Goal: Answer question/provide support

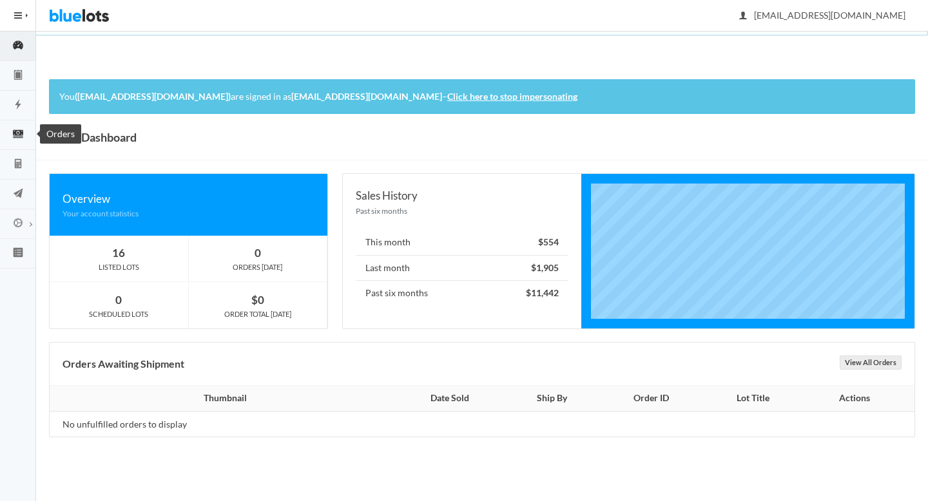
click at [23, 139] on icon "cash" at bounding box center [18, 134] width 36 height 12
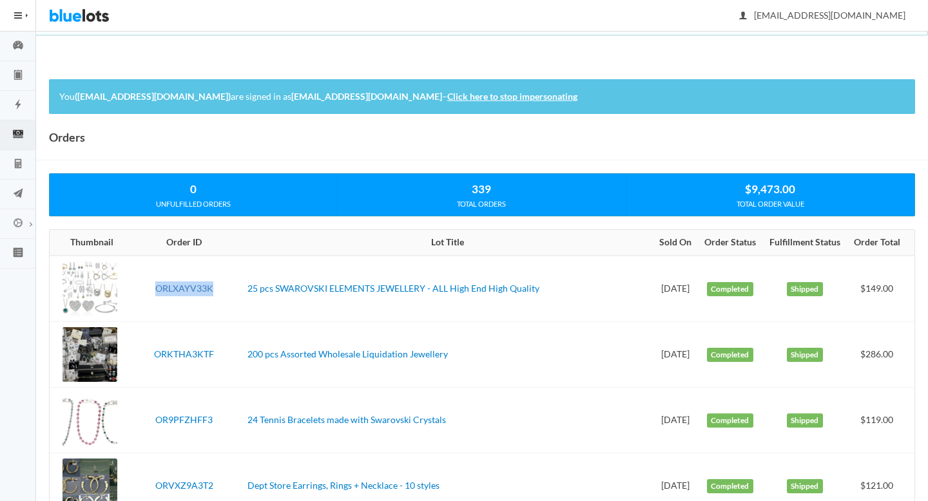
drag, startPoint x: 215, startPoint y: 291, endPoint x: 157, endPoint y: 289, distance: 58.0
click at [157, 289] on td "ORLXAYV33K" at bounding box center [184, 289] width 117 height 66
copy link "ORLXAYV33K"
click at [18, 169] on icon "calculator" at bounding box center [18, 164] width 36 height 12
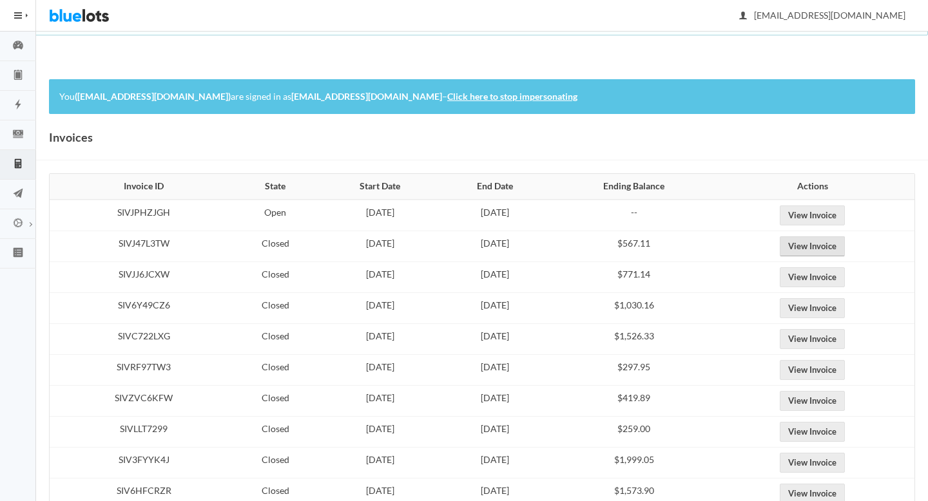
click at [821, 236] on link "View Invoice" at bounding box center [812, 246] width 65 height 20
click at [827, 216] on link "View Invoice" at bounding box center [812, 216] width 65 height 20
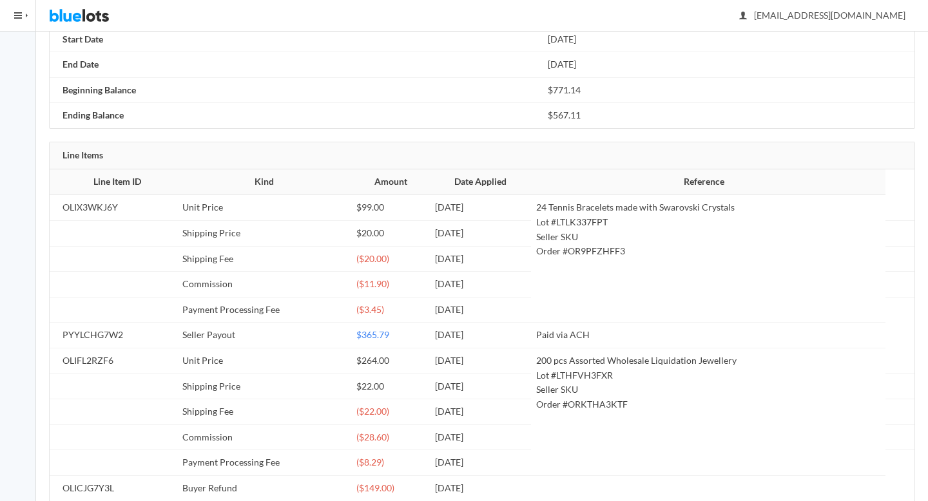
scroll to position [262, 0]
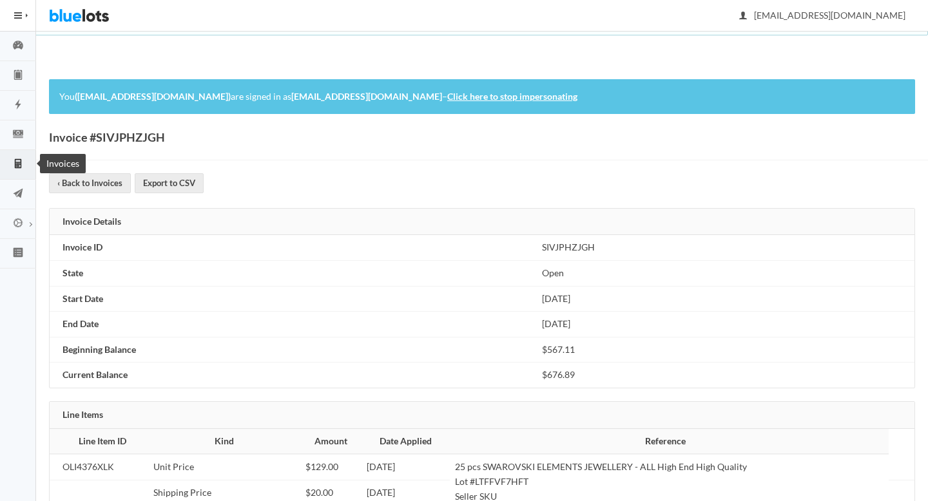
click at [28, 160] on icon "calculator" at bounding box center [18, 164] width 36 height 12
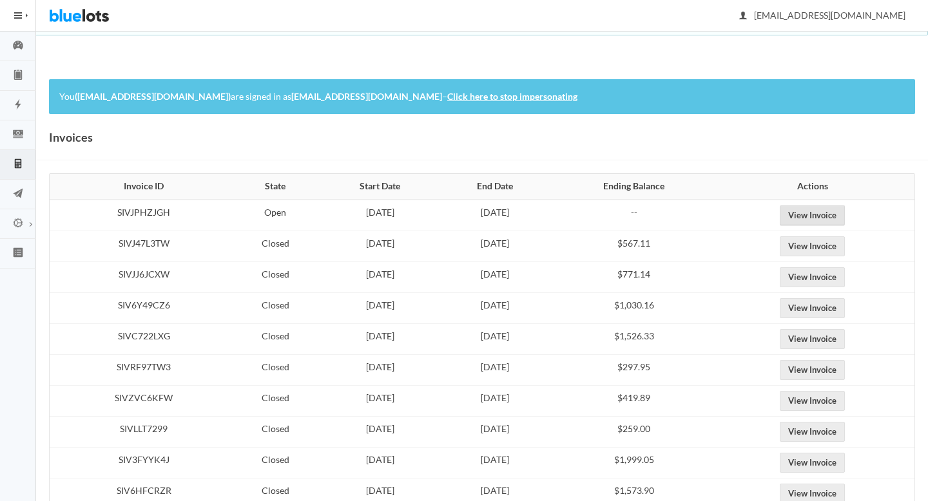
click at [837, 215] on link "View Invoice" at bounding box center [812, 216] width 65 height 20
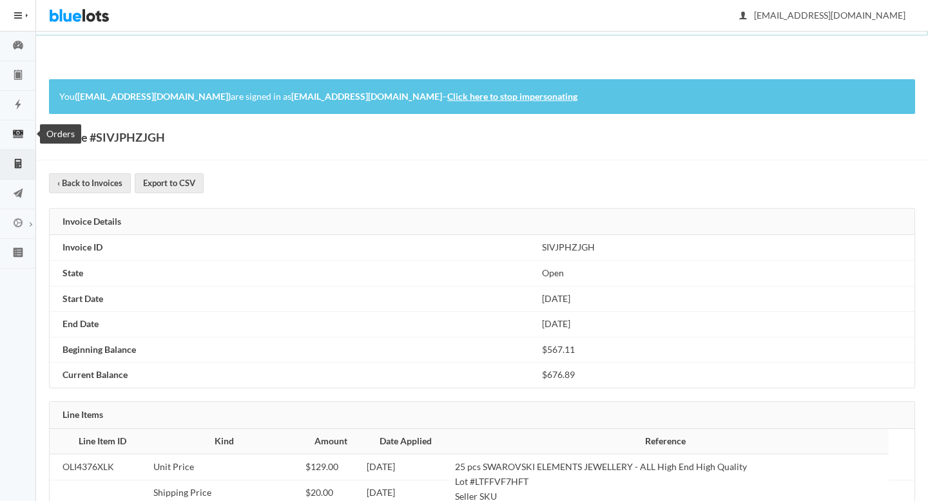
click at [19, 140] on ion-icon "cash" at bounding box center [18, 135] width 36 height 14
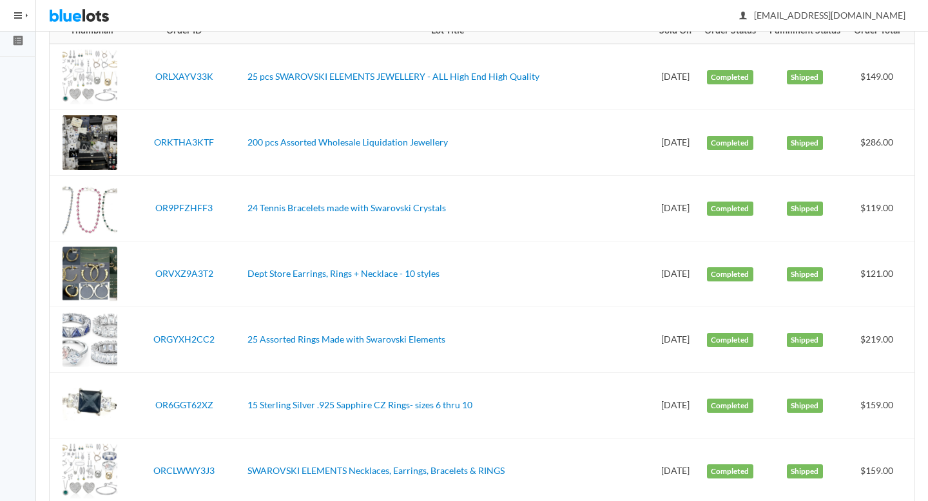
scroll to position [215, 0]
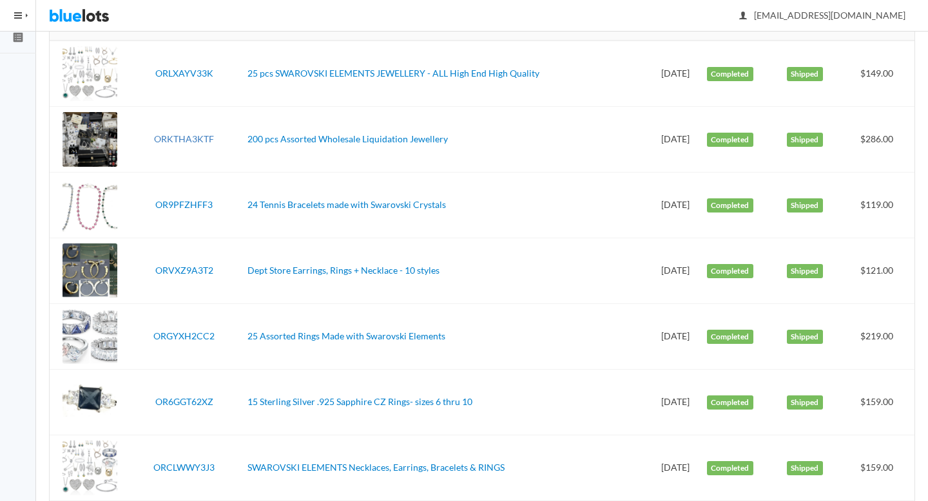
click at [180, 135] on link "ORKTHA3KTF" at bounding box center [184, 138] width 60 height 11
click at [178, 201] on link "OR9PFZHFF3" at bounding box center [183, 204] width 57 height 11
click at [191, 271] on link "ORVXZ9A3T2" at bounding box center [184, 270] width 58 height 11
click at [196, 333] on link "ORGYXH2CC2" at bounding box center [183, 336] width 61 height 11
click at [201, 400] on link "OR6GGT62XZ" at bounding box center [184, 401] width 58 height 11
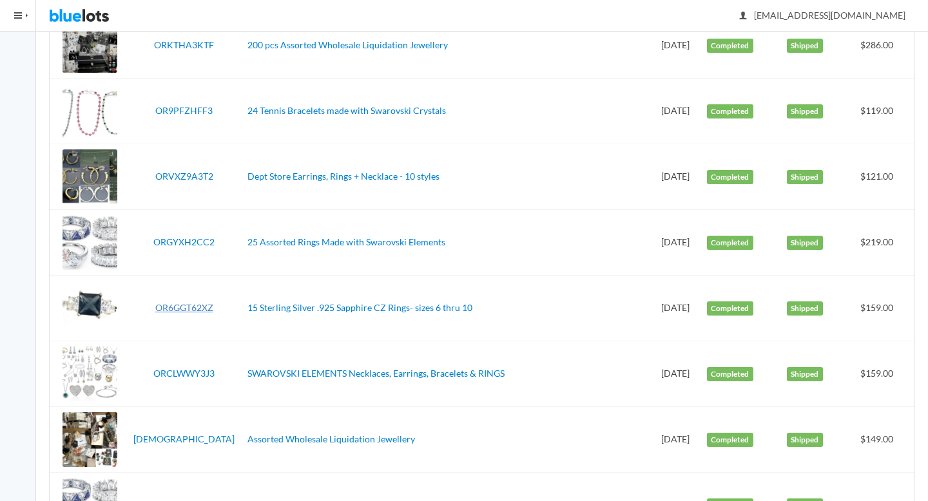
scroll to position [328, 0]
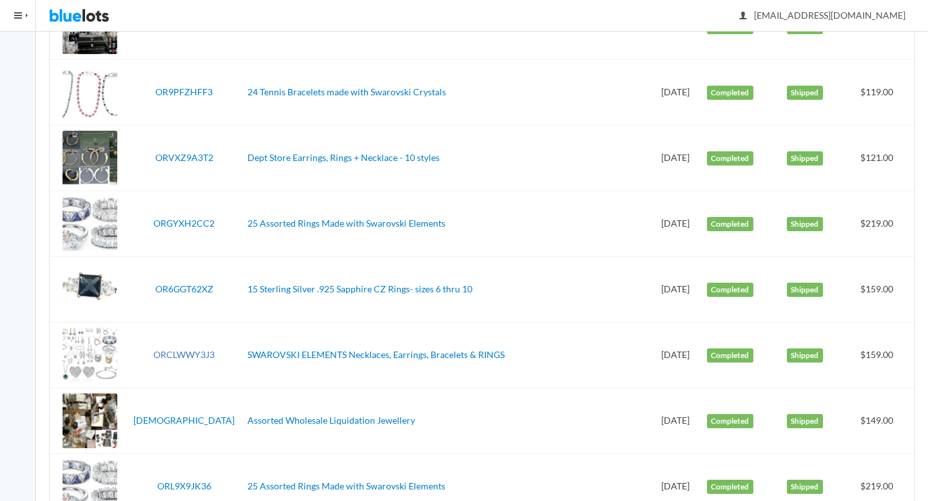
click at [196, 355] on link "ORCLWWY3J3" at bounding box center [183, 354] width 61 height 11
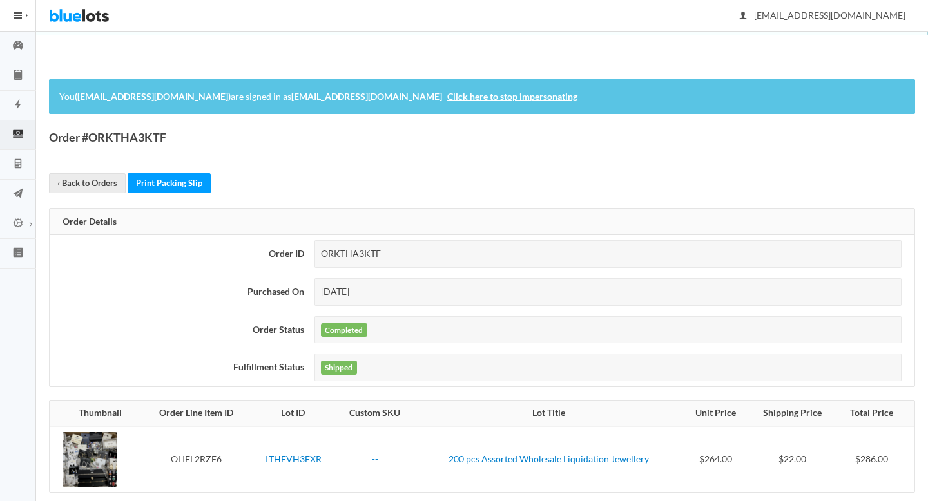
scroll to position [114, 0]
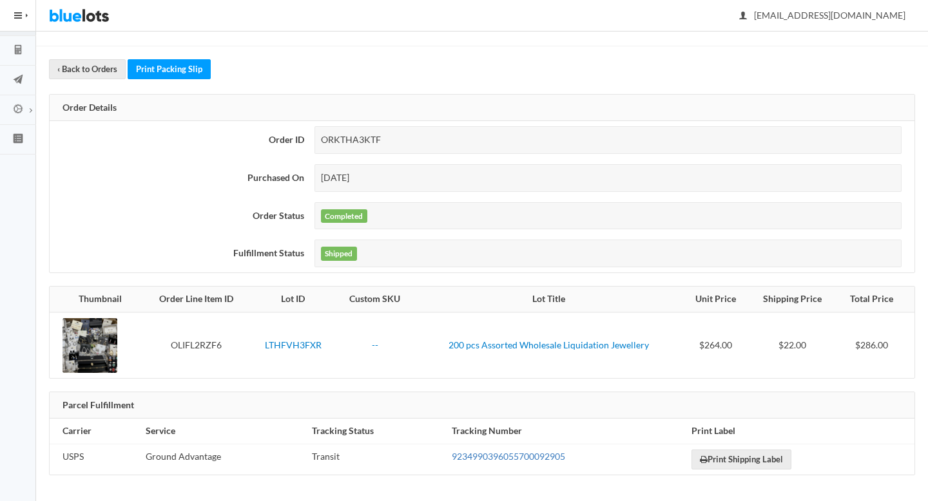
click at [510, 457] on link "9234990396055700092905" at bounding box center [508, 456] width 113 height 11
click at [349, 142] on div "ORKTHA3KTF" at bounding box center [607, 140] width 587 height 28
copy div "ORKTHA3KTF"
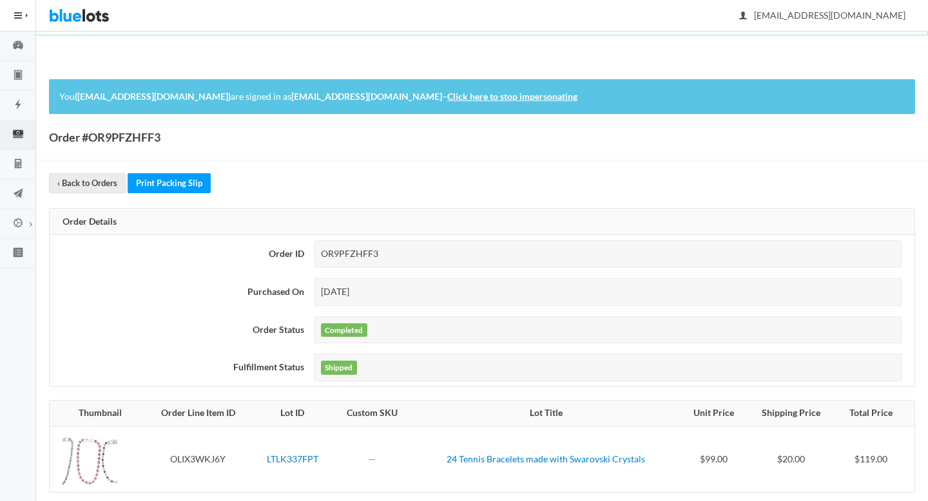
scroll to position [114, 0]
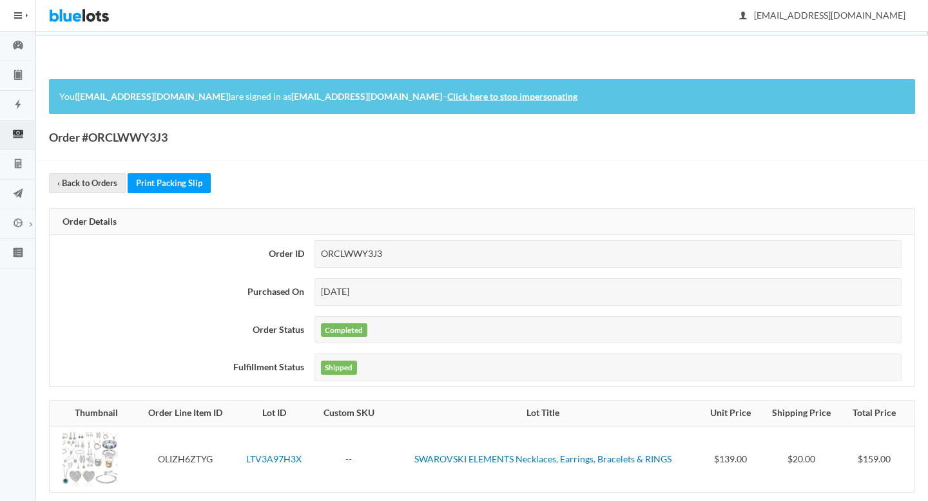
scroll to position [114, 0]
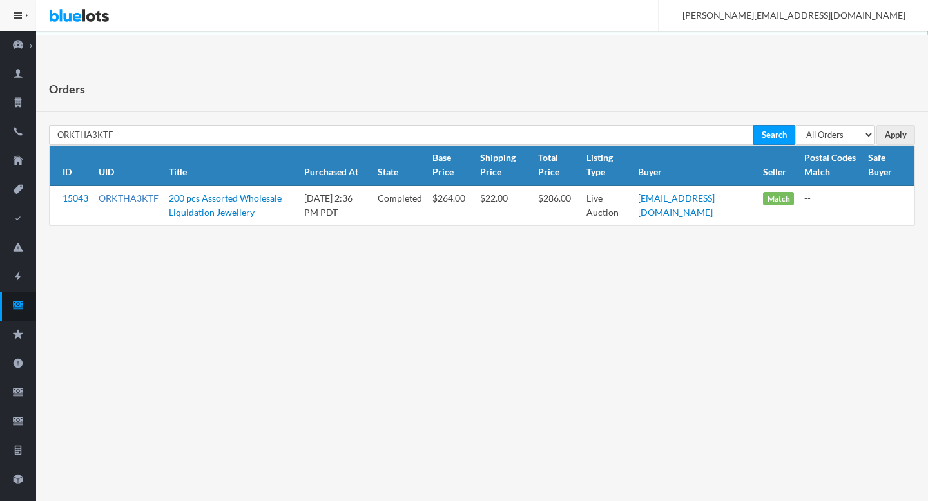
click at [123, 199] on link "ORKTHA3KTF" at bounding box center [129, 198] width 60 height 11
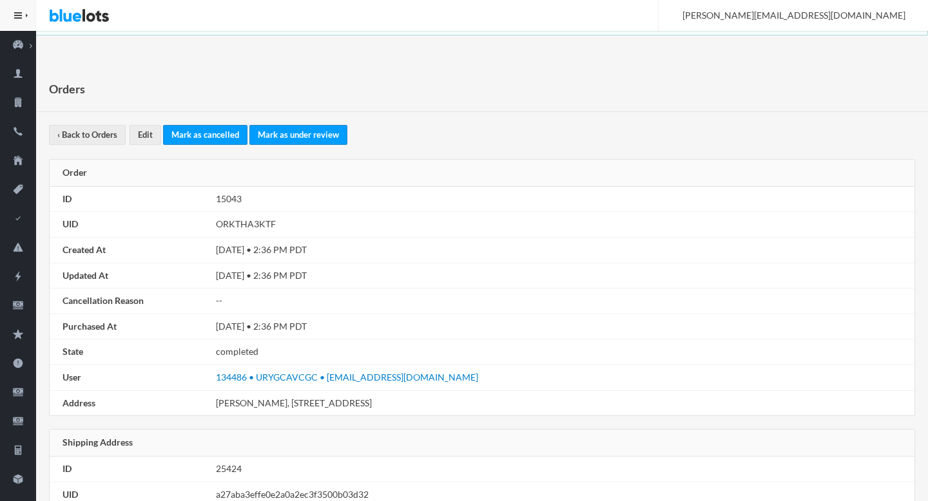
scroll to position [731, 0]
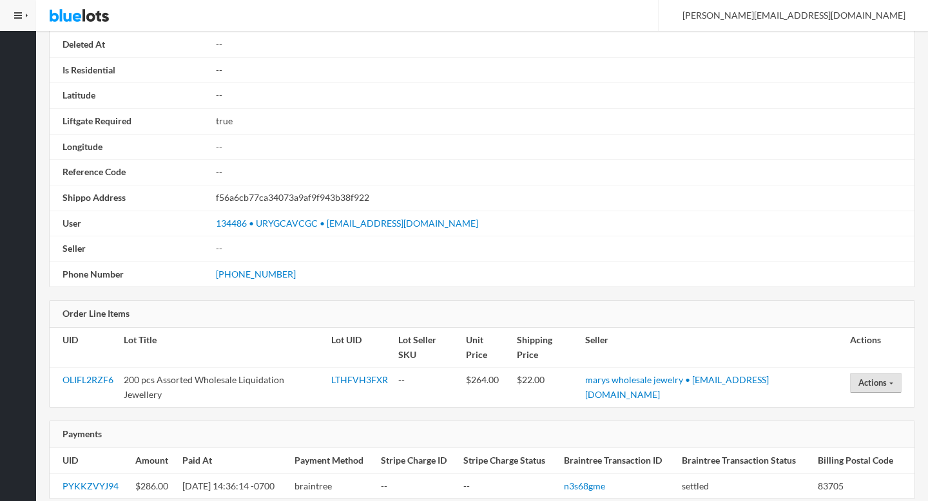
click at [882, 373] on button "Actions" at bounding box center [876, 383] width 52 height 20
click at [869, 398] on link "Open a Buyer Dispute" at bounding box center [903, 408] width 104 height 20
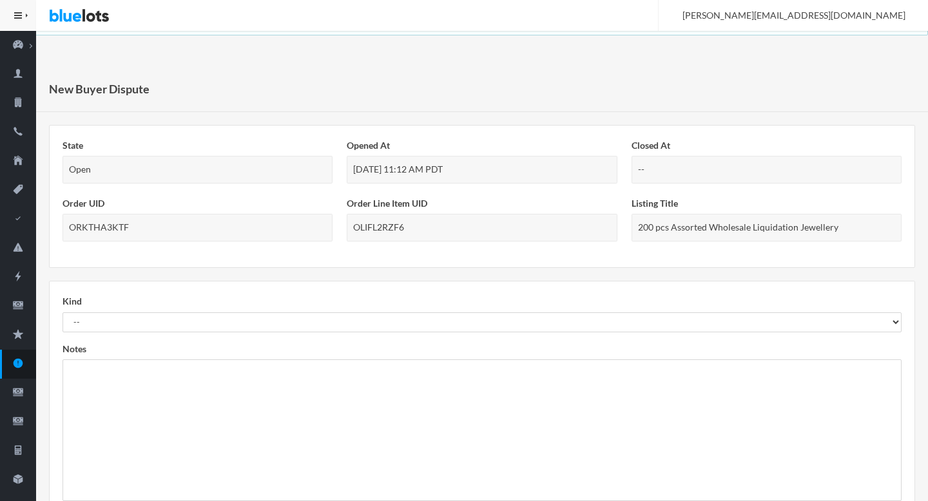
click at [199, 334] on form "Kind -- Not As Described Not Received Notes Create Buyer dispute" at bounding box center [482, 412] width 839 height 236
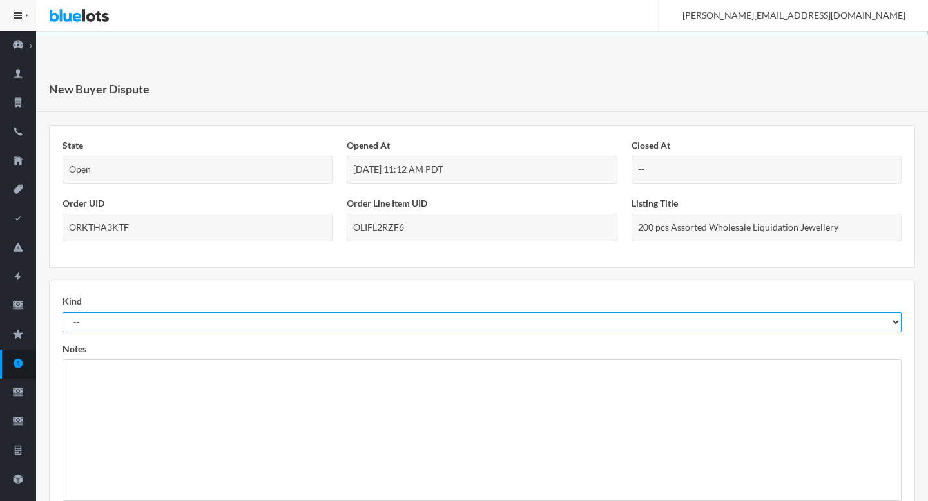
click at [170, 330] on select "-- Not As Described Not Received" at bounding box center [482, 323] width 839 height 20
select select "not_received"
click at [63, 313] on select "-- Not As Described Not Received" at bounding box center [482, 323] width 839 height 20
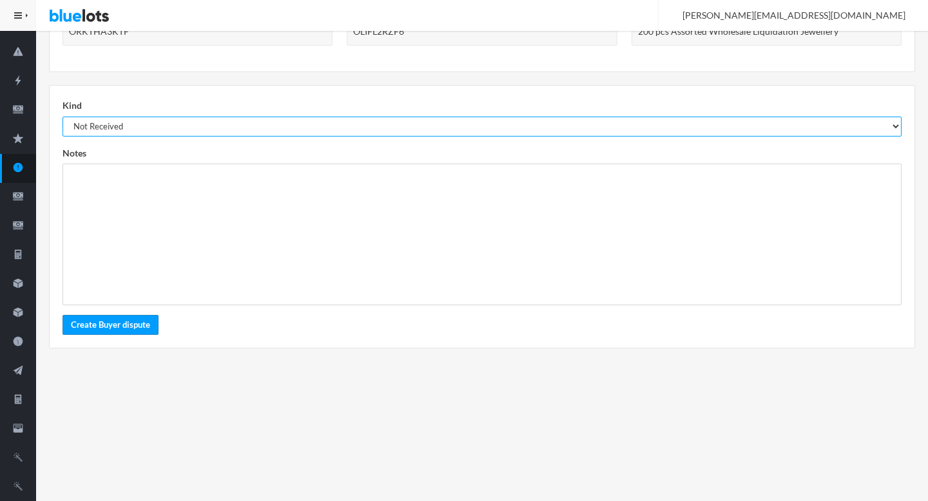
scroll to position [197, 0]
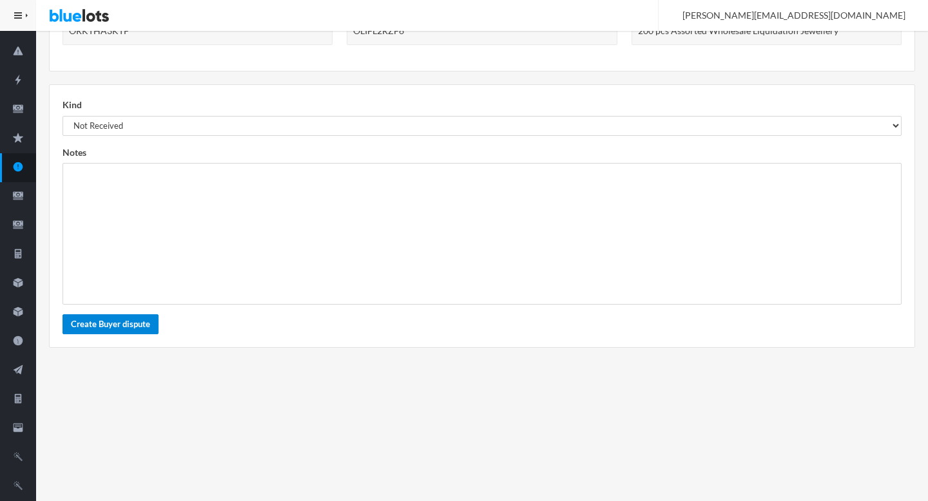
click at [110, 318] on button "Create Buyer dispute" at bounding box center [111, 324] width 96 height 20
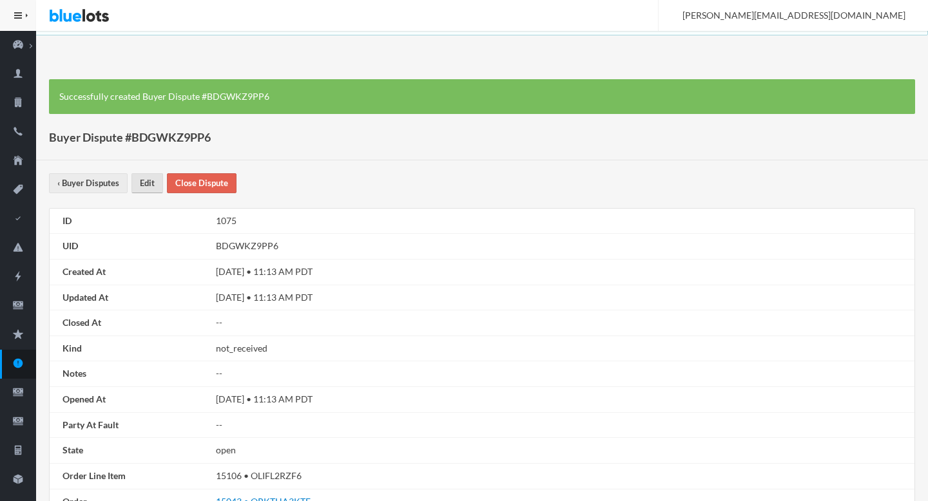
click at [148, 189] on link "Edit" at bounding box center [147, 183] width 32 height 20
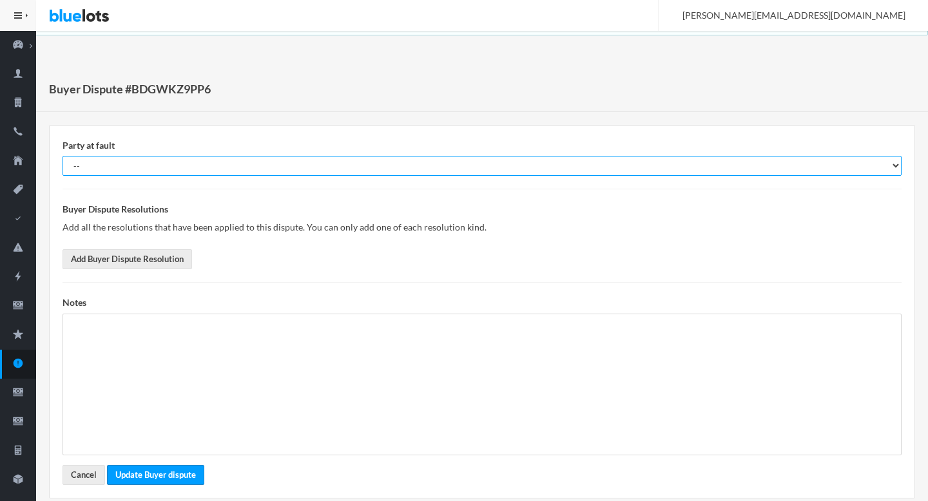
click at [236, 160] on select "-- Buyer Seller Nobody" at bounding box center [482, 166] width 839 height 20
select select "nobody"
click at [63, 156] on select "-- Buyer Seller Nobody" at bounding box center [482, 166] width 839 height 20
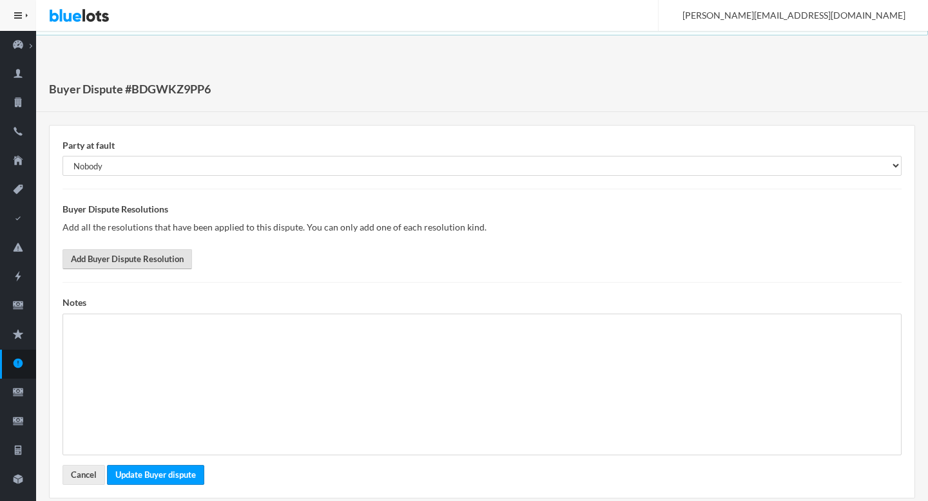
click at [123, 252] on link "Add Buyer Dispute Resolution" at bounding box center [128, 259] width 130 height 20
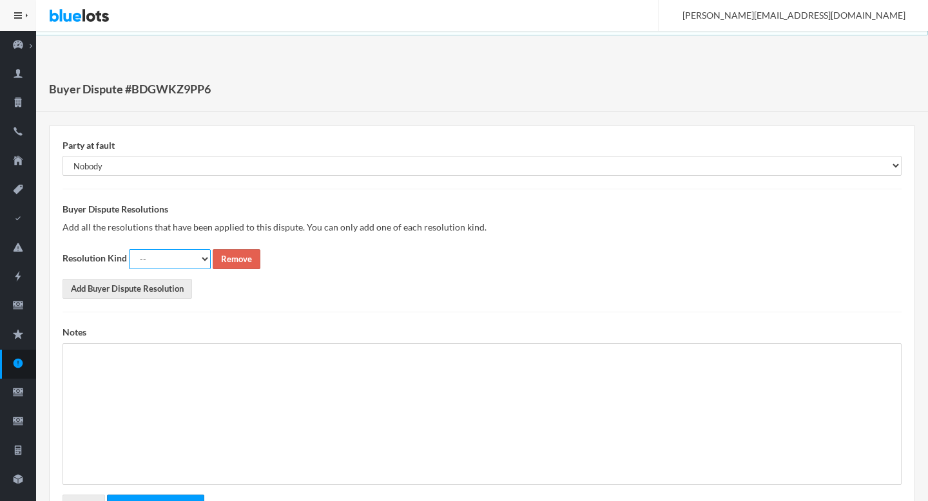
click at [186, 260] on select "-- Full Refund Partial Refund Return Replacement Credit Not Required" at bounding box center [170, 259] width 82 height 20
select select "not_required"
click at [129, 249] on select "-- Full Refund Partial Refund Return Replacement Credit Not Required" at bounding box center [170, 259] width 82 height 20
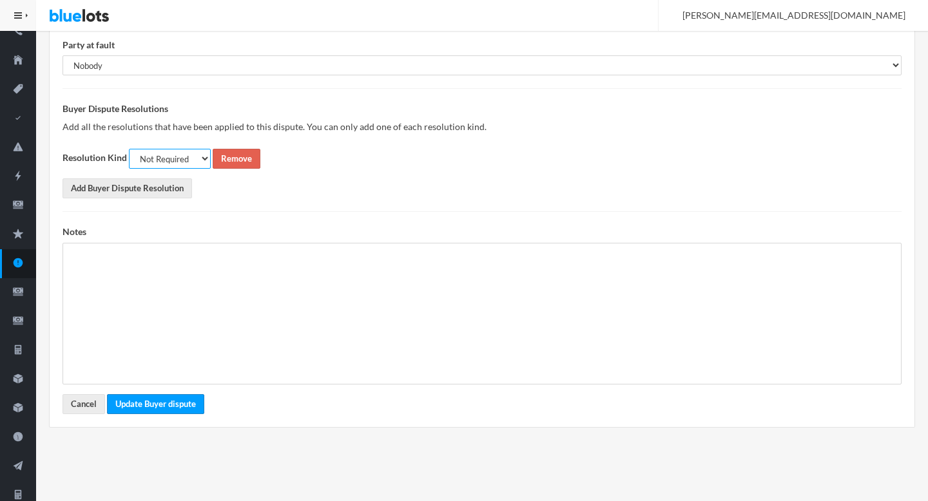
scroll to position [145, 0]
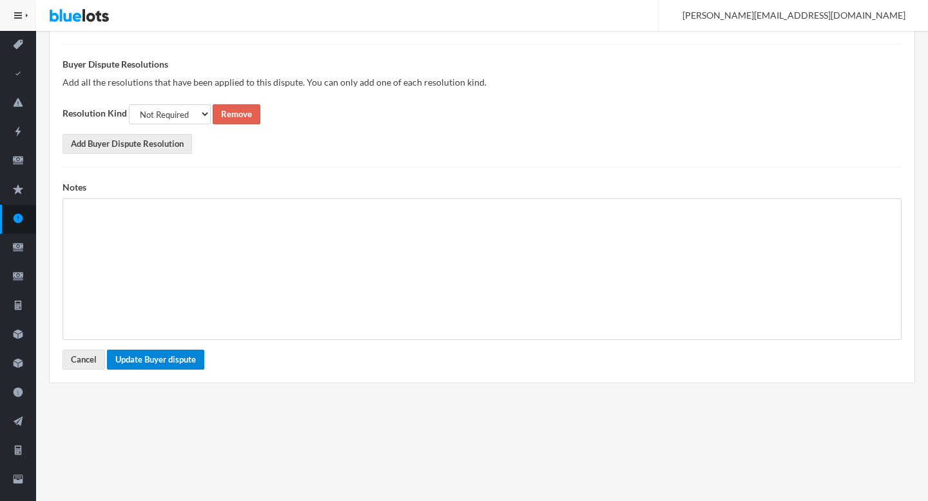
click at [151, 364] on button "Update Buyer dispute" at bounding box center [155, 360] width 97 height 20
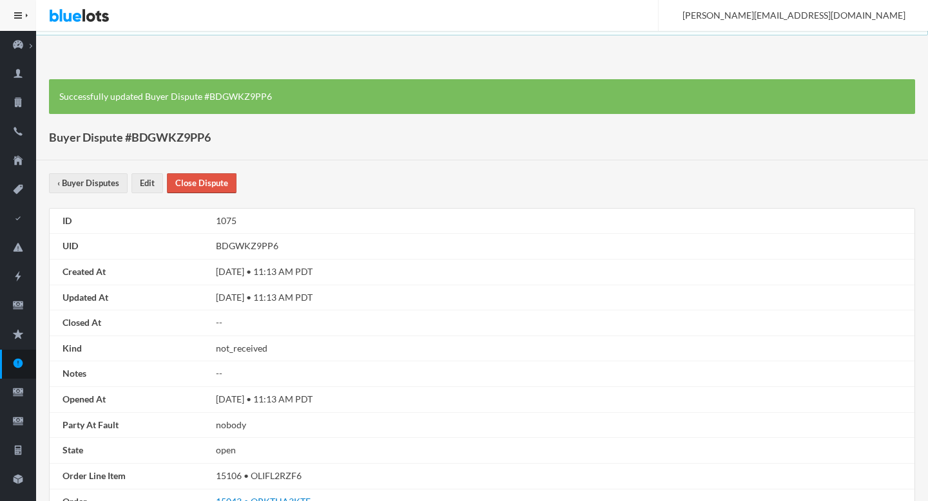
click at [204, 188] on link "Close Dispute" at bounding box center [202, 183] width 70 height 20
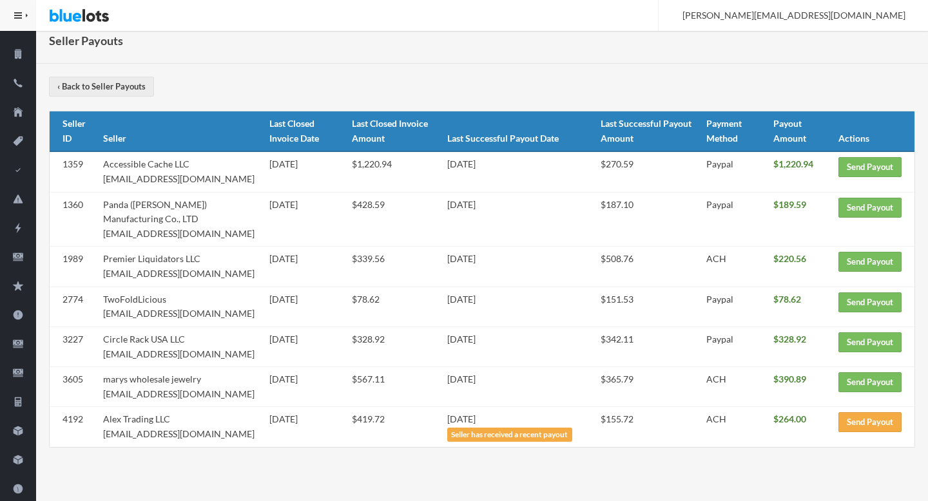
scroll to position [48, 0]
click at [868, 387] on link "Send Payout" at bounding box center [869, 382] width 63 height 20
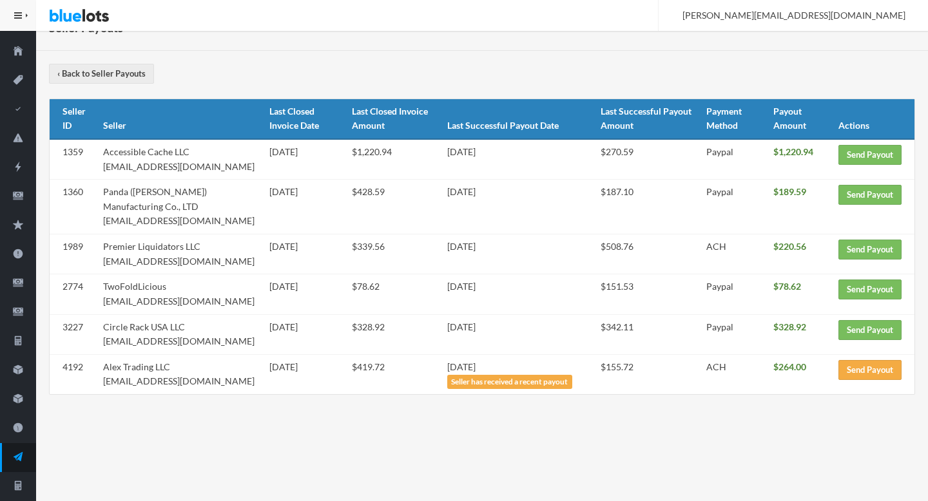
scroll to position [112, 0]
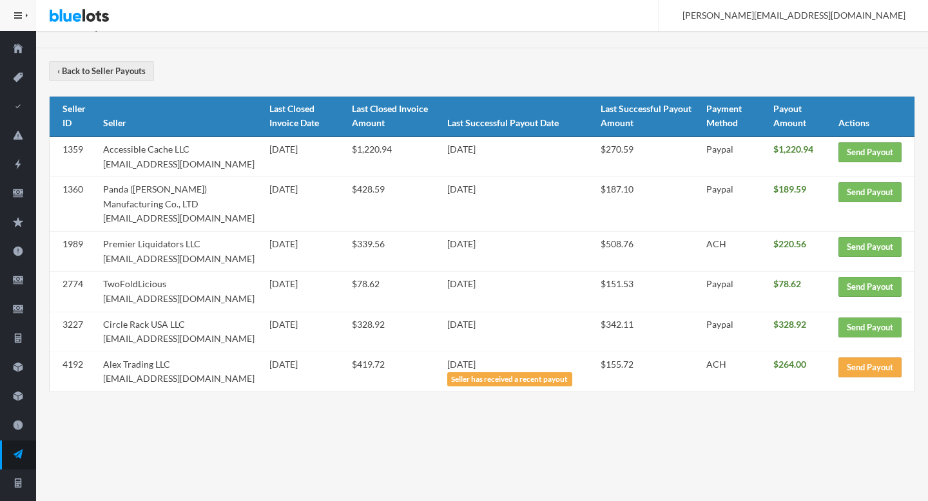
click at [184, 338] on td "Circle Rack USA LLC [EMAIL_ADDRESS][DOMAIN_NAME]" at bounding box center [181, 332] width 166 height 40
drag, startPoint x: 184, startPoint y: 338, endPoint x: 110, endPoint y: 338, distance: 74.7
click at [110, 338] on td "Circle Rack USA LLC [EMAIL_ADDRESS][DOMAIN_NAME]" at bounding box center [181, 332] width 166 height 40
copy td "[EMAIL_ADDRESS][DOMAIN_NAME]"
click at [118, 306] on td "TwoFoldLicious vikagf20@gmail.com" at bounding box center [181, 292] width 166 height 40
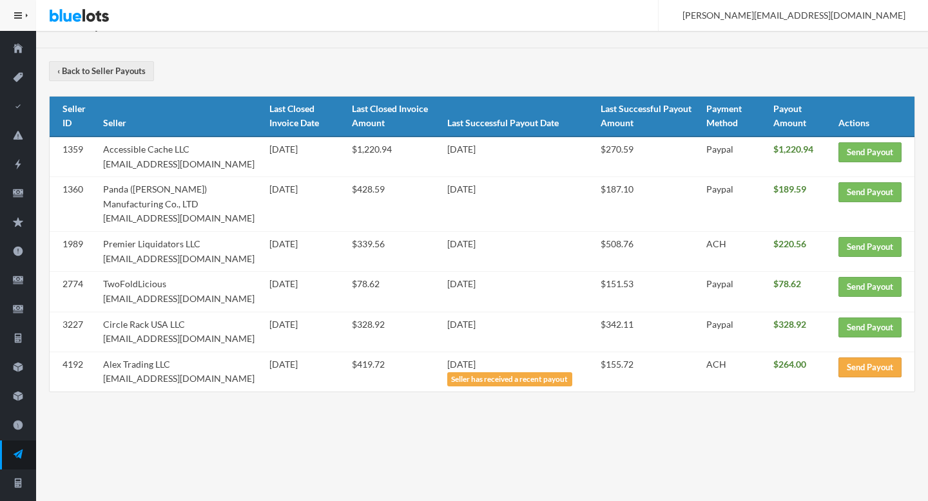
click at [113, 299] on td "TwoFoldLicious vikagf20@gmail.com" at bounding box center [181, 292] width 166 height 40
drag, startPoint x: 113, startPoint y: 299, endPoint x: 171, endPoint y: 300, distance: 58.6
click at [171, 300] on td "TwoFoldLicious vikagf20@gmail.com" at bounding box center [181, 292] width 166 height 40
copy td "vikagf20@gmail.com"
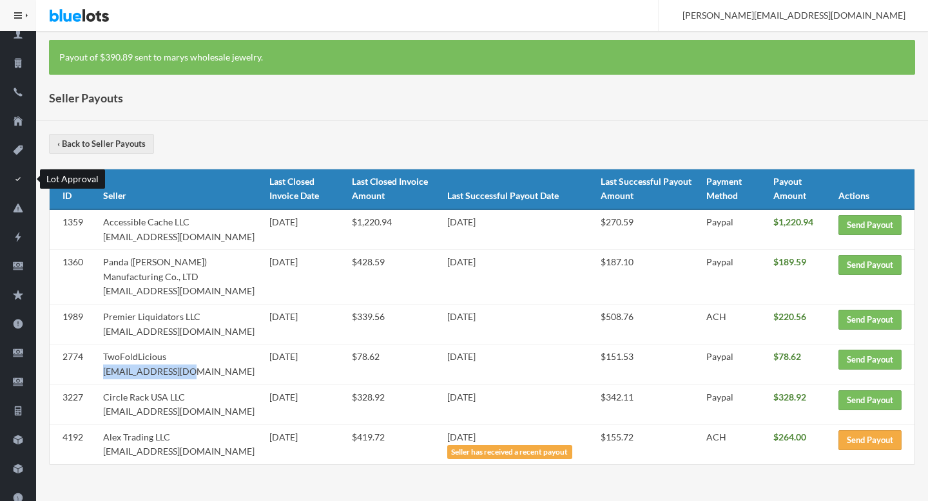
scroll to position [0, 0]
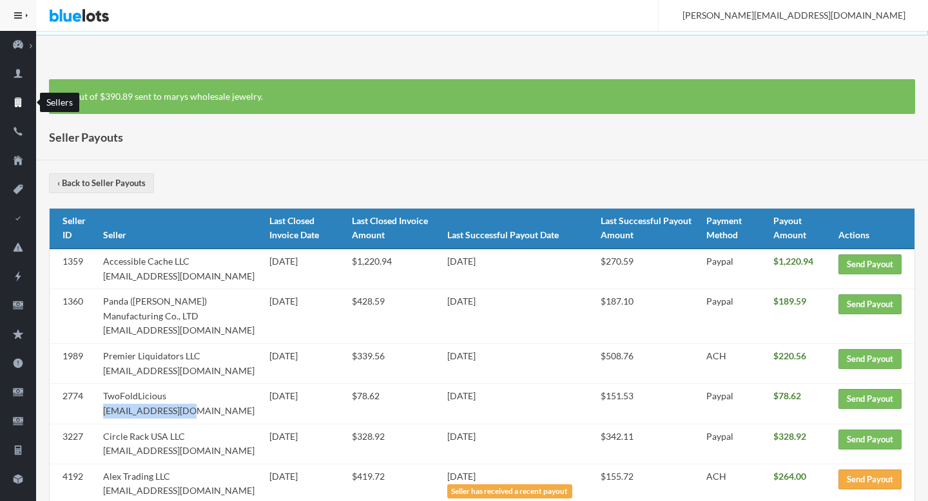
click at [23, 98] on icon "business" at bounding box center [18, 103] width 36 height 12
click at [857, 394] on link "Send Payout" at bounding box center [869, 399] width 63 height 20
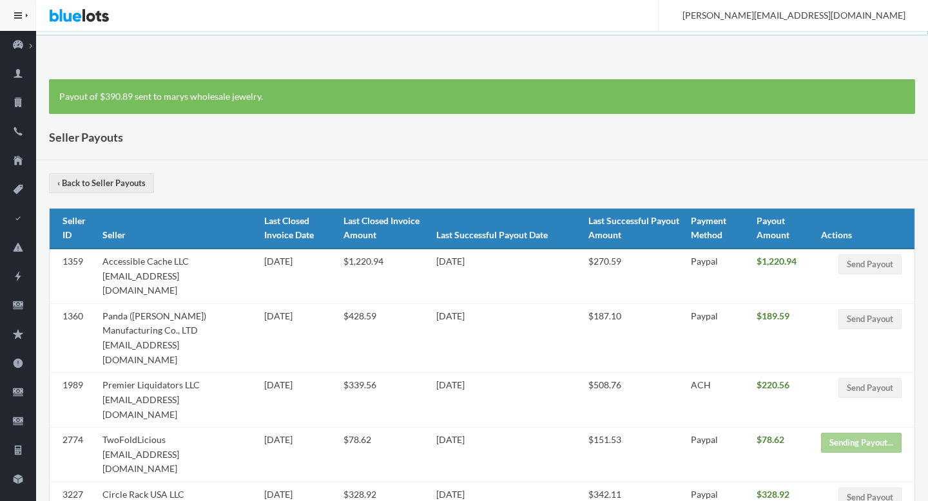
click at [112, 374] on td "Premier Liquidators LLC premier.liquidators@yahoo.com" at bounding box center [177, 400] width 161 height 55
drag, startPoint x: 112, startPoint y: 374, endPoint x: 240, endPoint y: 373, distance: 128.2
click at [241, 373] on td "Premier Liquidators LLC premier.liquidators@yahoo.com" at bounding box center [177, 400] width 161 height 55
copy td "premier.liquidators@yahoo.com"
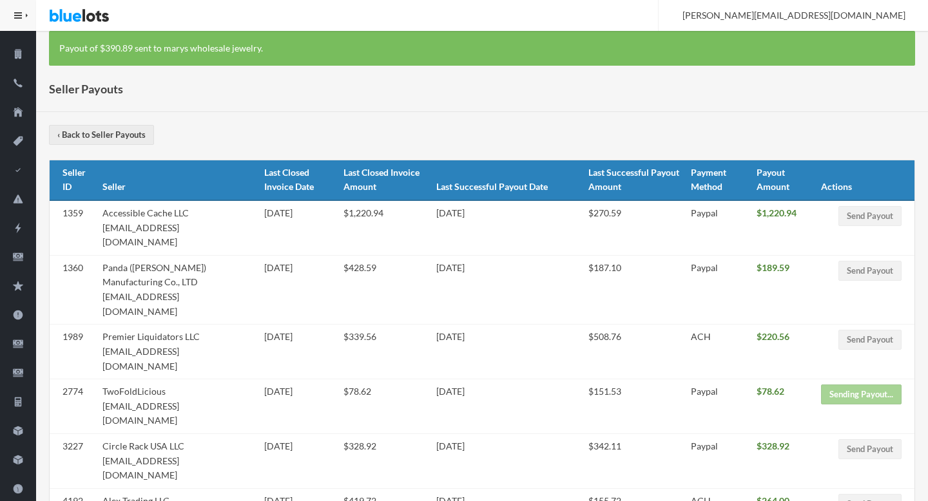
scroll to position [49, 0]
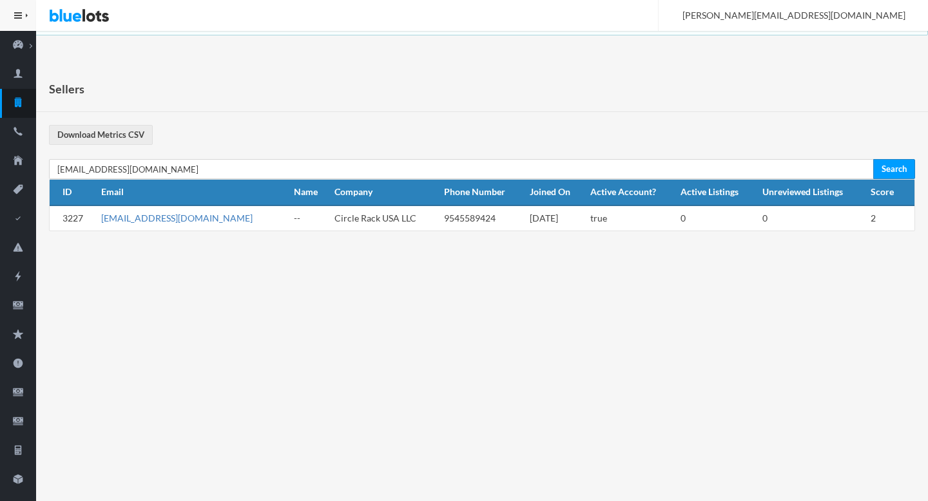
click at [135, 219] on link "[EMAIL_ADDRESS][DOMAIN_NAME]" at bounding box center [176, 218] width 151 height 11
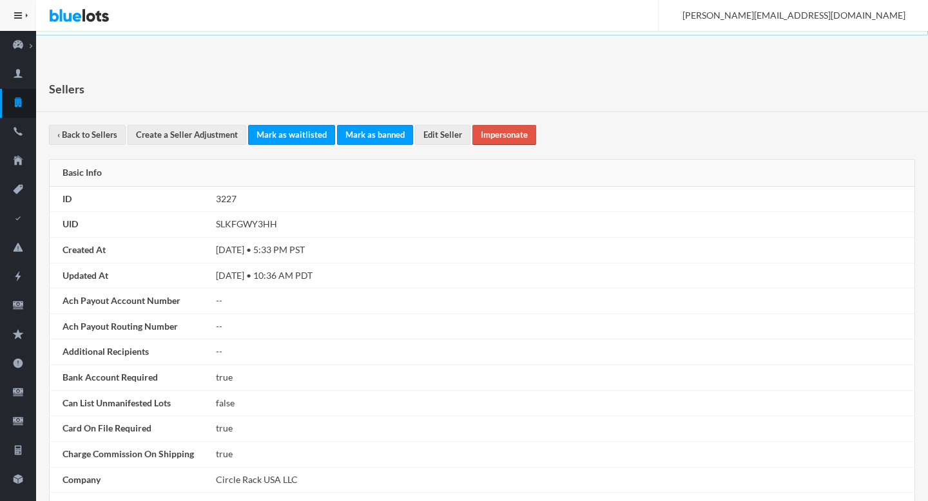
click at [514, 133] on link "Impersonate" at bounding box center [504, 135] width 64 height 20
